Goal: Task Accomplishment & Management: Manage account settings

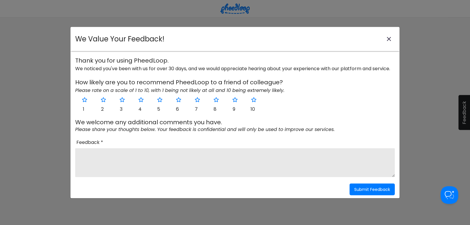
click at [390, 38] on icon "close-modal" at bounding box center [389, 39] width 4 height 4
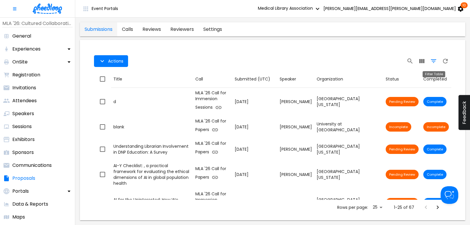
click at [431, 62] on icon "Filter Table" at bounding box center [433, 61] width 7 height 7
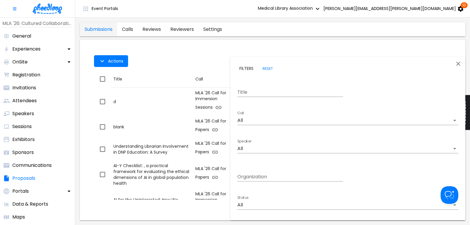
click at [268, 204] on body "Event Portals Medical Library Association debra.cavanaugh@mlahq.org 10 MLA '26:…" at bounding box center [235, 112] width 470 height 225
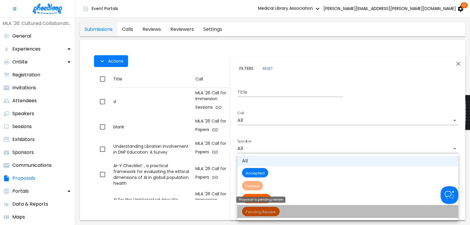
click at [270, 211] on span "Pending Review" at bounding box center [261, 211] width 38 height 5
type input "Pending Review"
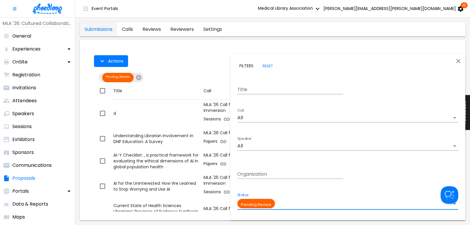
click at [197, 65] on div at bounding box center [235, 112] width 470 height 225
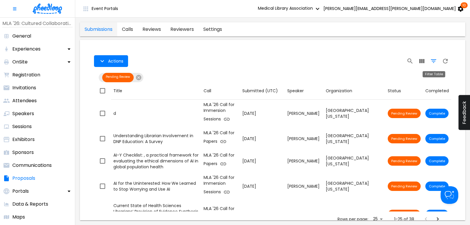
click at [433, 62] on icon "Filter Table" at bounding box center [433, 61] width 7 height 7
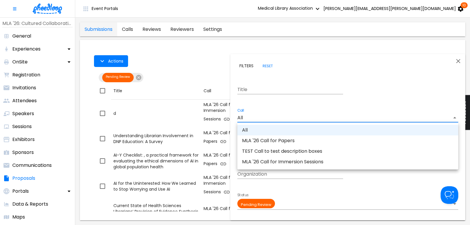
click at [255, 117] on body "Event Portals Medical Library Association debra.cavanaugh@mlahq.org 10 MLA '26:…" at bounding box center [235, 112] width 470 height 225
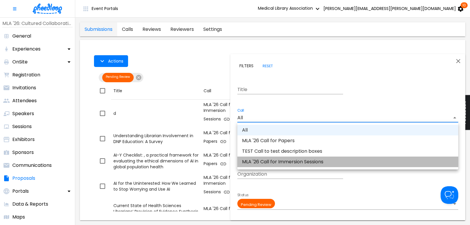
click at [275, 162] on li "MLA '26 Call for Immersion Sessions" at bounding box center [347, 162] width 221 height 11
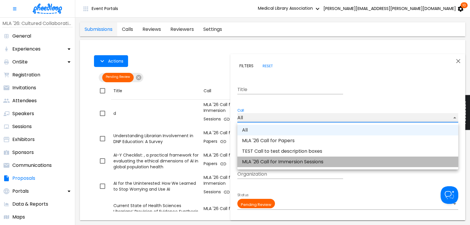
type input "CALKIRA09Z18DK8"
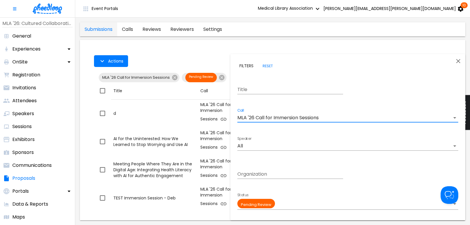
click at [205, 60] on div at bounding box center [235, 112] width 470 height 225
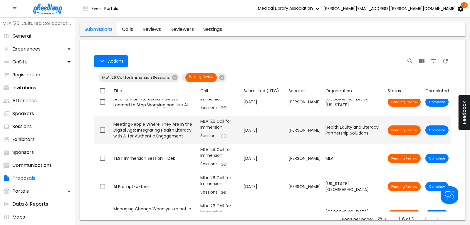
scroll to position [57, 0]
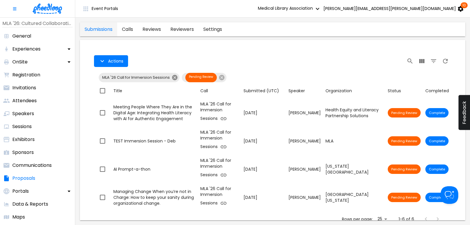
click at [174, 76] on icon at bounding box center [174, 77] width 5 height 5
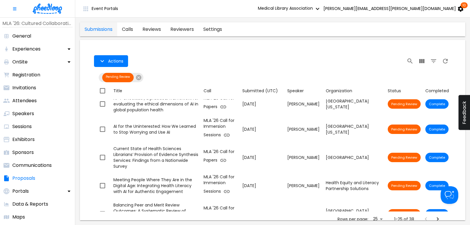
scroll to position [54, 0]
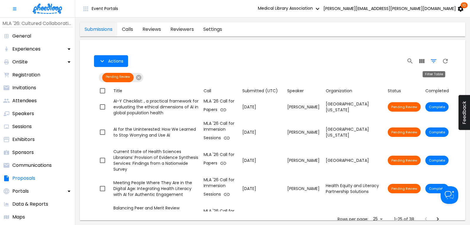
click at [434, 61] on icon "Filter Table" at bounding box center [433, 61] width 7 height 7
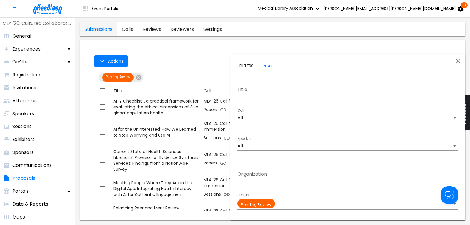
click at [241, 120] on body "Event Portals Medical Library Association debra.cavanaugh@mlahq.org 10 MLA '26:…" at bounding box center [235, 112] width 470 height 225
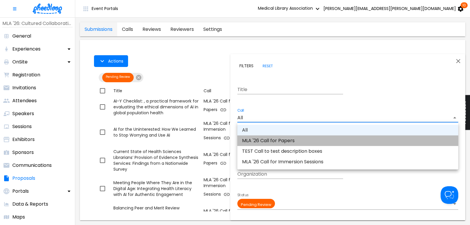
click at [257, 142] on li "MLA '26 Call for Papers" at bounding box center [347, 140] width 221 height 11
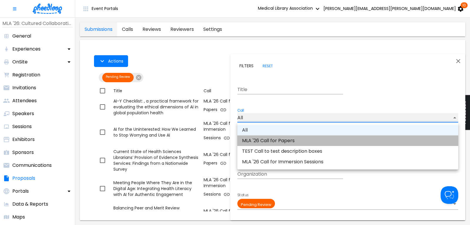
type input "CAL6J58XLN5OUAT"
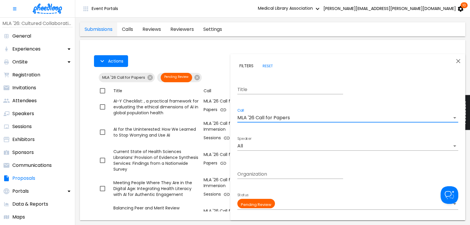
click at [202, 54] on div at bounding box center [235, 112] width 470 height 225
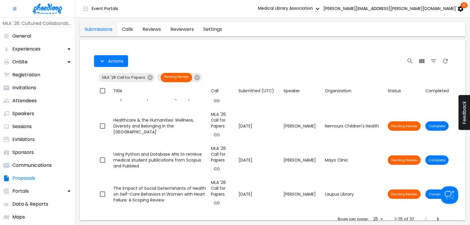
scroll to position [593, 0]
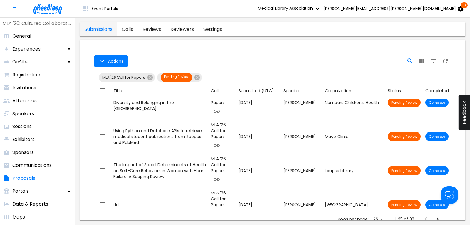
click at [411, 59] on icon "Search" at bounding box center [409, 60] width 5 height 5
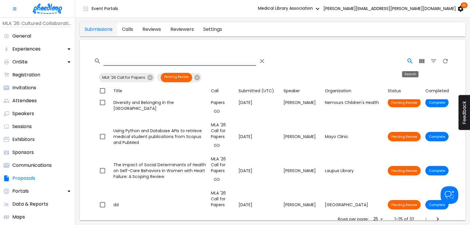
click at [410, 60] on icon "Search" at bounding box center [409, 61] width 7 height 7
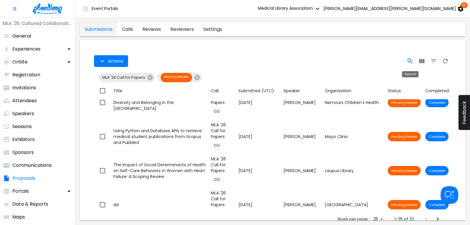
click at [410, 60] on icon "Search" at bounding box center [409, 61] width 7 height 7
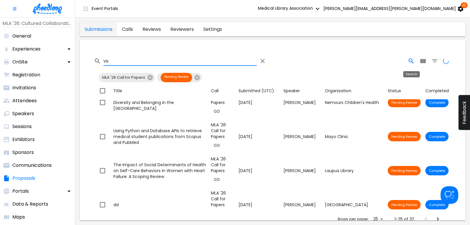
type input "v"
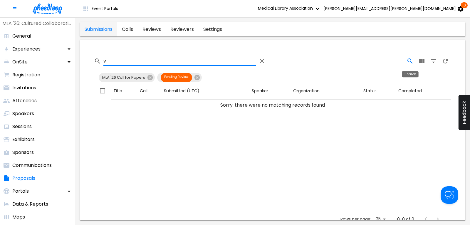
scroll to position [0, 0]
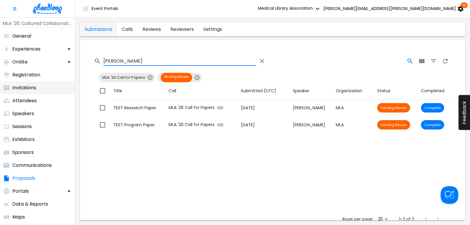
type input "debra"
click at [260, 60] on icon "Table Toolbar" at bounding box center [261, 61] width 7 height 7
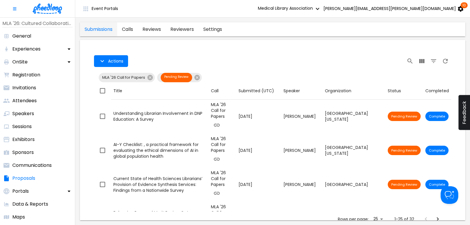
click at [54, 7] on img at bounding box center [47, 9] width 29 height 10
